Goal: Navigation & Orientation: Find specific page/section

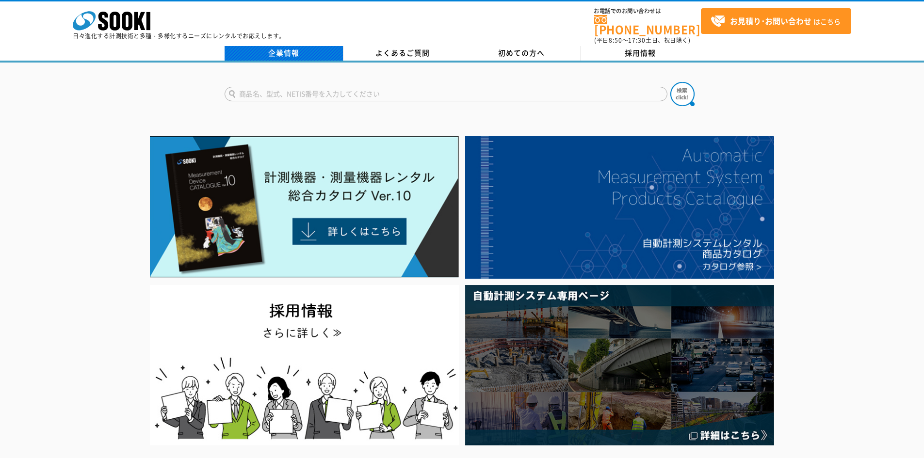
click at [299, 46] on link "企業情報" at bounding box center [284, 53] width 119 height 15
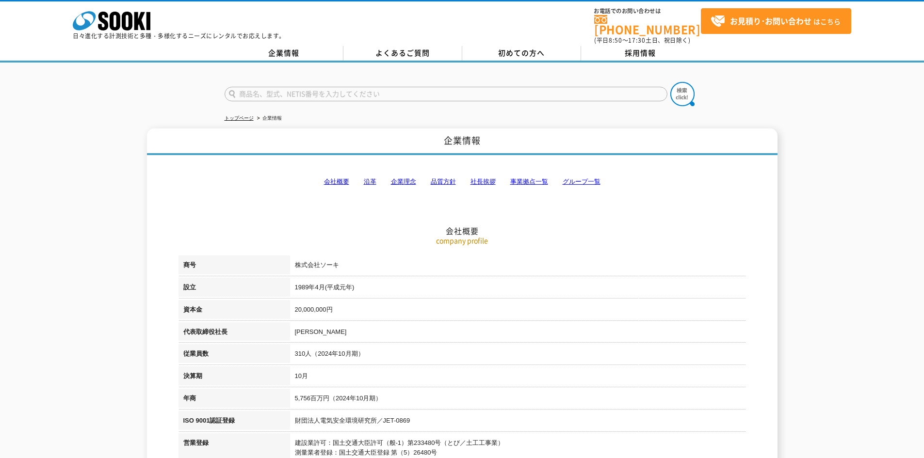
click at [533, 178] on link "事業拠点一覧" at bounding box center [529, 181] width 38 height 7
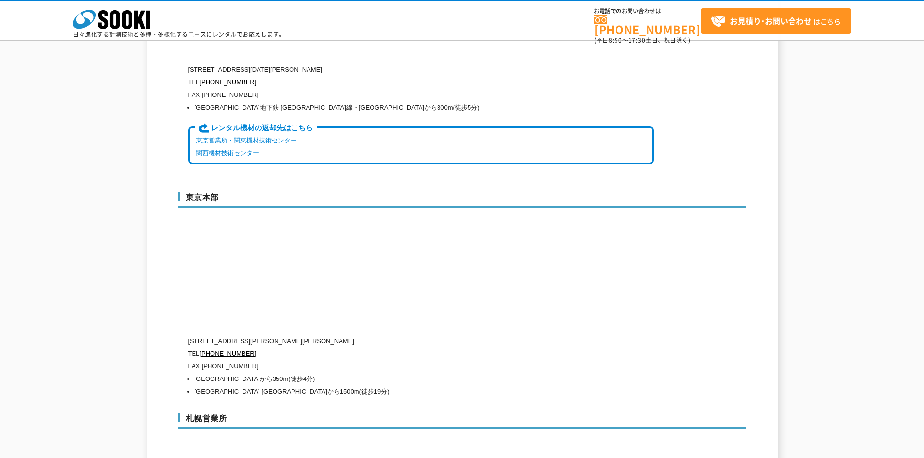
scroll to position [2401, 0]
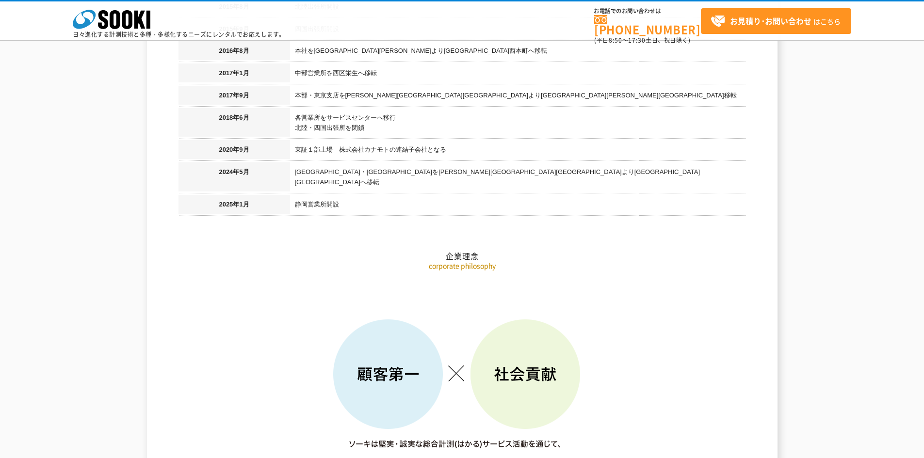
scroll to position [1358, 0]
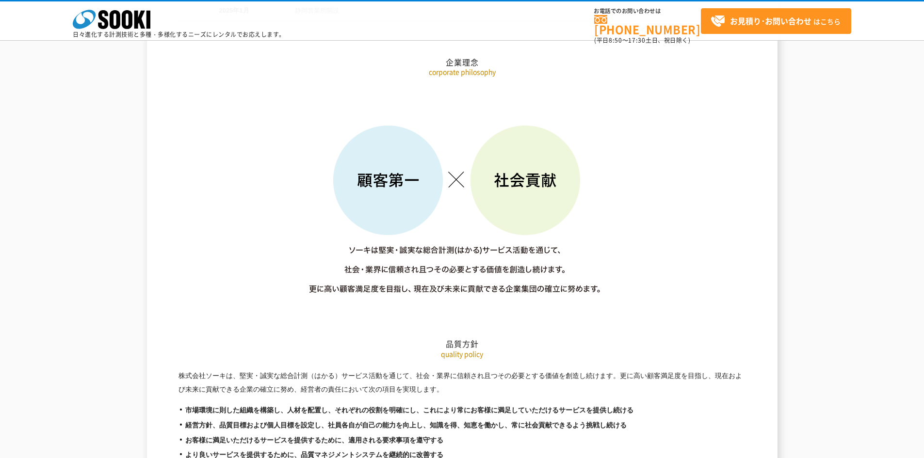
click at [734, 139] on p at bounding box center [461, 196] width 567 height 218
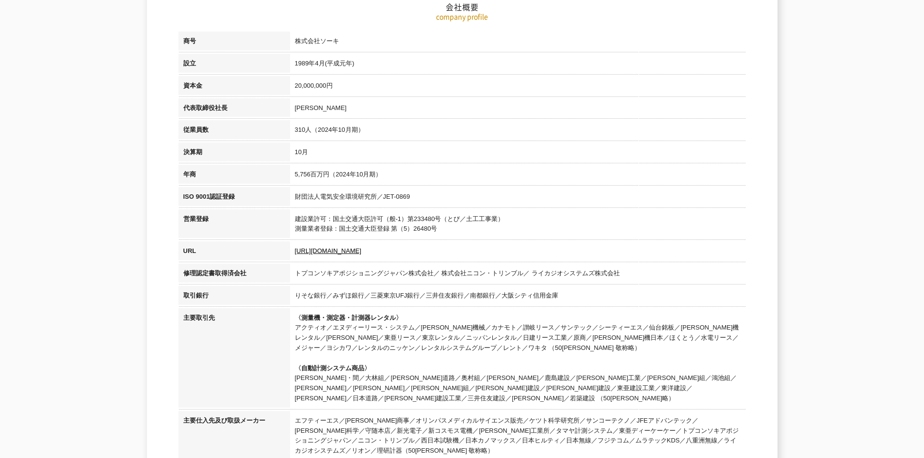
scroll to position [0, 0]
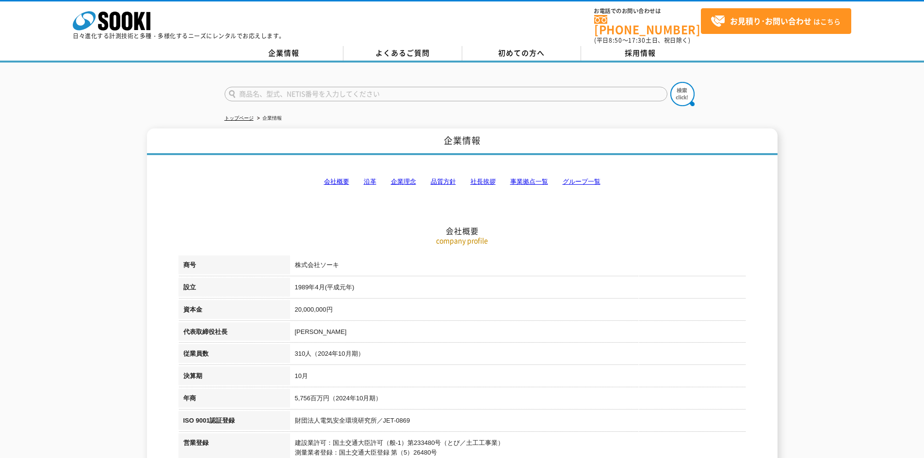
click at [530, 178] on link "事業拠点一覧" at bounding box center [529, 181] width 38 height 7
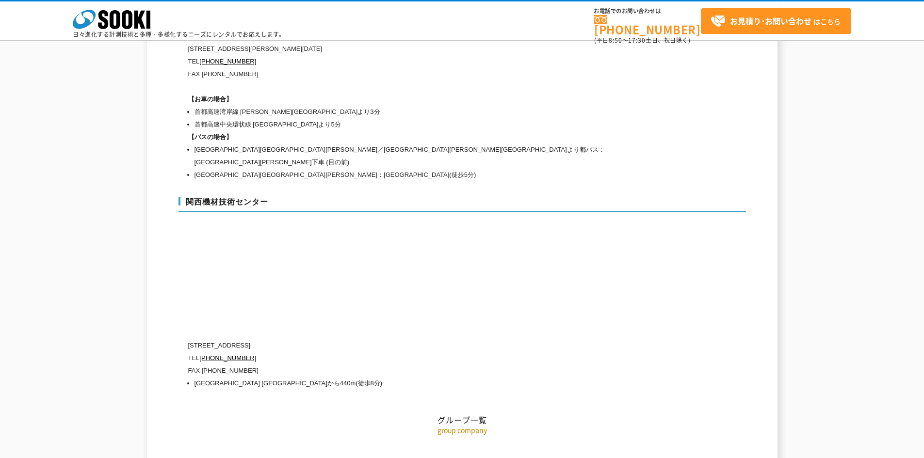
scroll to position [4275, 0]
